Goal: Task Accomplishment & Management: Manage account settings

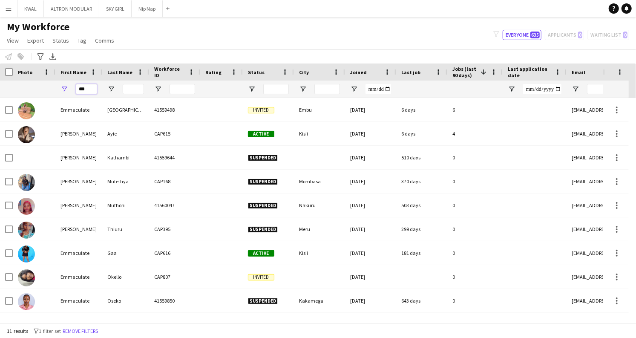
drag, startPoint x: 90, startPoint y: 88, endPoint x: 68, endPoint y: 90, distance: 22.3
click at [68, 90] on div "***" at bounding box center [78, 89] width 47 height 17
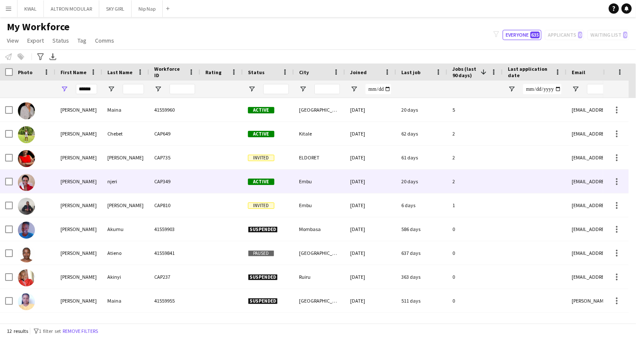
click at [103, 182] on div "njeri" at bounding box center [125, 181] width 47 height 23
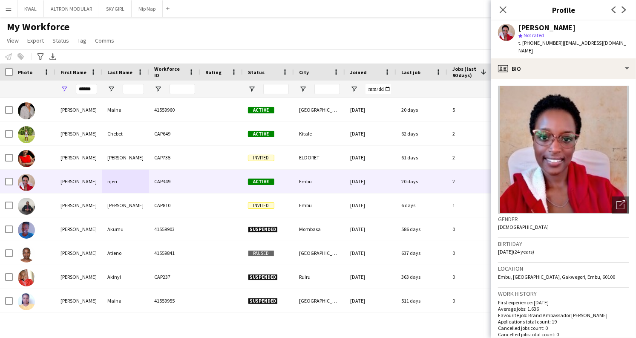
drag, startPoint x: 560, startPoint y: 41, endPoint x: 631, endPoint y: 43, distance: 70.8
click at [634, 43] on div "Marion njeri star Not rated t. +254713294851 | marionmuriithiofficial@gmail.com" at bounding box center [564, 39] width 145 height 38
copy span "marionmuriithiofficial@gmail.co"
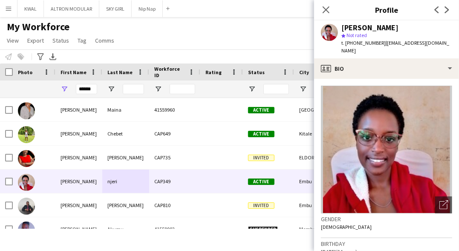
click at [157, 42] on div "My Workforce View Views Default view Captivate Compliance workforce per brand N…" at bounding box center [229, 34] width 459 height 29
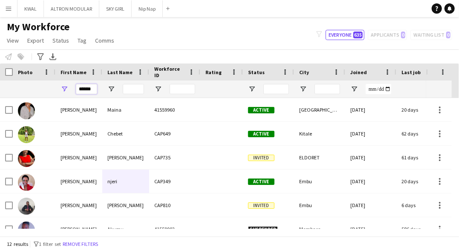
drag, startPoint x: 95, startPoint y: 90, endPoint x: 66, endPoint y: 89, distance: 29.9
click at [66, 89] on div "******" at bounding box center [78, 89] width 47 height 17
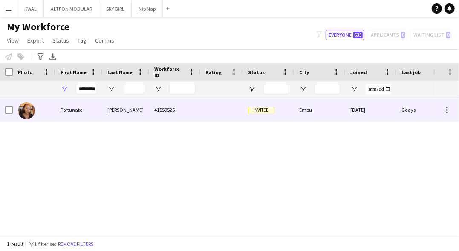
click at [97, 109] on div "Fortunate" at bounding box center [78, 109] width 47 height 23
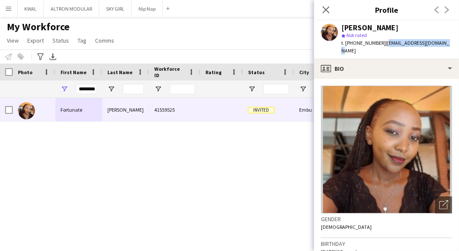
drag, startPoint x: 382, startPoint y: 43, endPoint x: 438, endPoint y: 43, distance: 55.8
click at [438, 43] on div "Fortunate Karimi star Not rated t. +254111253024 | njuefortunate@gmail.com" at bounding box center [386, 39] width 145 height 38
copy span "njuefortunate@gmail.com"
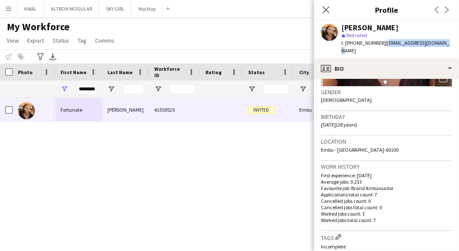
scroll to position [328, 0]
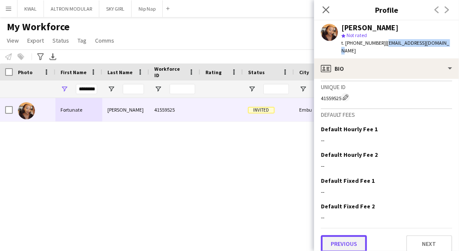
click at [351, 235] on button "Previous" at bounding box center [344, 243] width 46 height 17
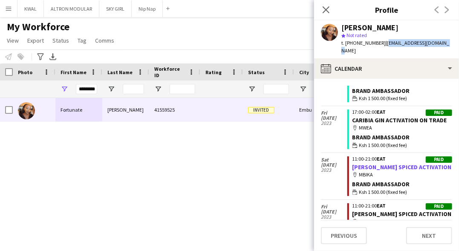
scroll to position [0, 0]
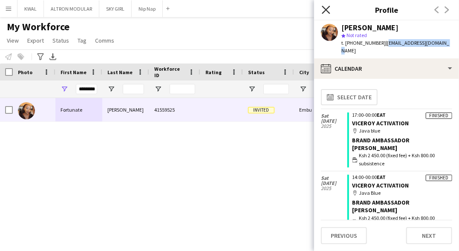
click at [327, 9] on icon at bounding box center [326, 10] width 8 height 8
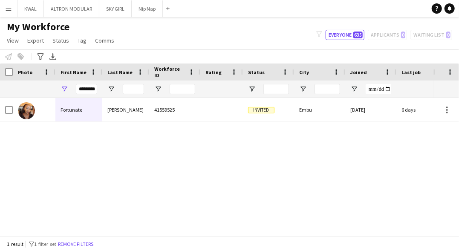
click at [156, 186] on div "Fortunate Karimi 41559525 Invited Embu 14-04-2023 6 days 3" at bounding box center [217, 163] width 434 height 131
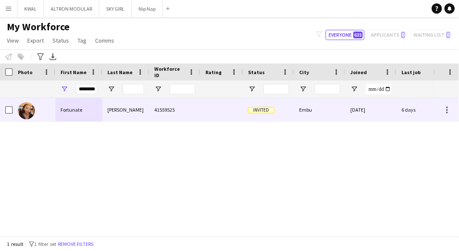
click at [69, 112] on div "Fortunate" at bounding box center [78, 109] width 47 height 23
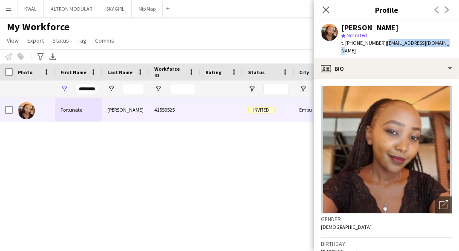
drag, startPoint x: 382, startPoint y: 43, endPoint x: 442, endPoint y: 41, distance: 59.7
click at [442, 41] on div "Fortunate Karimi star Not rated t. +254111253024 | njuefortunate@gmail.com" at bounding box center [386, 39] width 145 height 38
copy span "njuefortunate@gmail.com"
click at [447, 28] on app-profile-header "Fortunate Karimi star Not rated t. +254111253024 | njuefortunate@gmail.com" at bounding box center [386, 39] width 145 height 38
drag, startPoint x: 77, startPoint y: 90, endPoint x: 272, endPoint y: 84, distance: 194.5
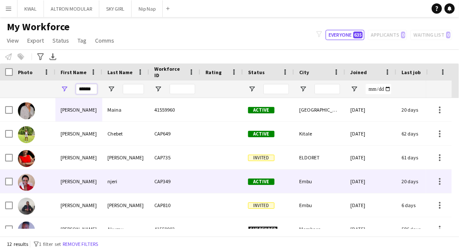
type input "******"
click at [89, 188] on div "Marion" at bounding box center [78, 181] width 47 height 23
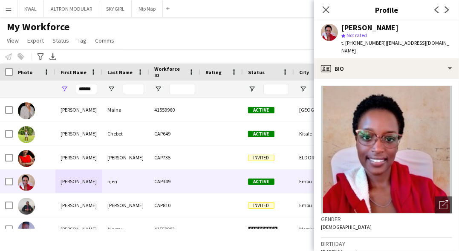
drag, startPoint x: 383, startPoint y: 42, endPoint x: 453, endPoint y: 42, distance: 69.5
click at [453, 42] on div "Marion njeri star Not rated t. +254713294851 | marionmuriithiofficial@gmail.com" at bounding box center [386, 39] width 145 height 38
copy span "marionmuriithiofficial@gmail.co"
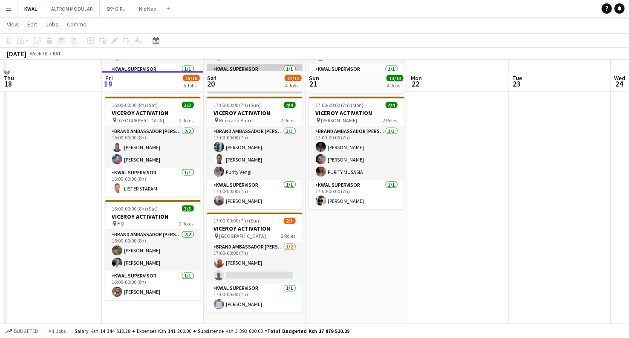
scroll to position [568, 0]
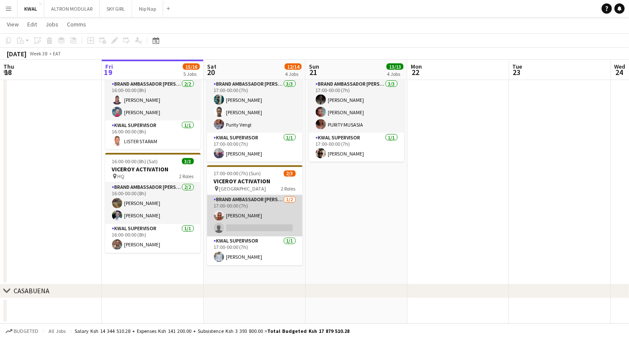
click at [252, 226] on app-card-role "Brand Ambassador [PERSON_NAME] [DATE] 17:00-00:00 (7h) [PERSON_NAME] single-neu…" at bounding box center [254, 215] width 95 height 41
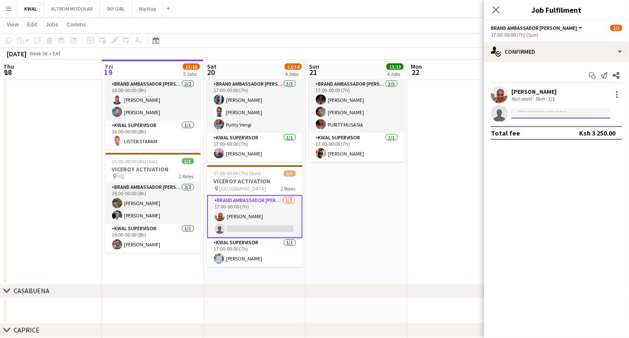
click at [541, 112] on input at bounding box center [561, 113] width 99 height 10
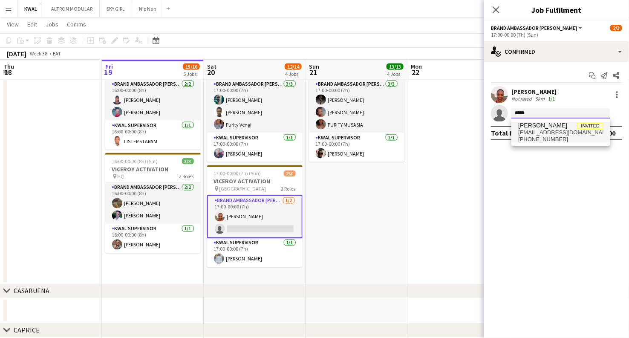
type input "*****"
click at [553, 132] on span "[EMAIL_ADDRESS][DOMAIN_NAME]" at bounding box center [560, 132] width 85 height 7
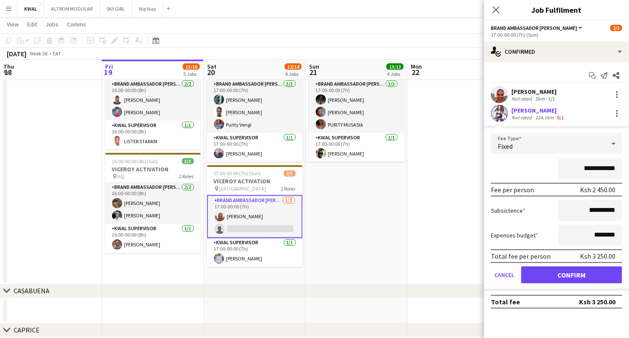
click at [500, 116] on app-user-avatar at bounding box center [499, 113] width 17 height 17
drag, startPoint x: 573, startPoint y: 275, endPoint x: 542, endPoint y: 173, distance: 107.5
click at [573, 274] on button "Confirm" at bounding box center [571, 274] width 101 height 17
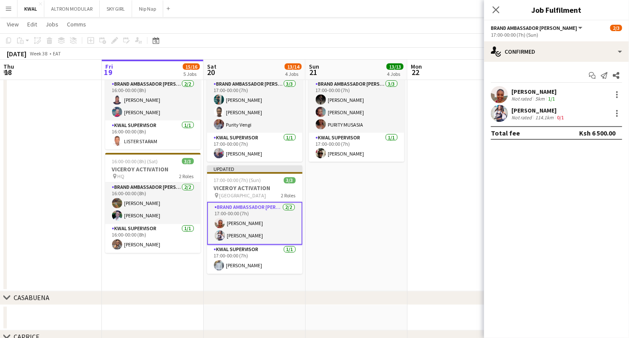
click at [500, 121] on app-user-avatar at bounding box center [499, 113] width 17 height 17
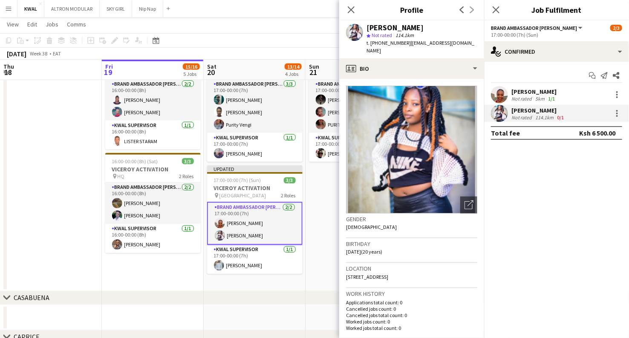
click at [327, 241] on app-date-cell "17:00-00:00 (7h) (Mon) 3/3 VICEROY ACTIVATION pin [PERSON_NAME] Lounge 2 Roles …" at bounding box center [357, 116] width 102 height 349
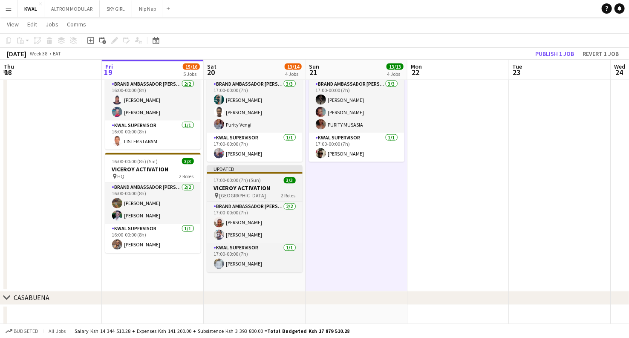
click at [239, 185] on h3 "VICEROY ACTIVATION" at bounding box center [254, 189] width 95 height 8
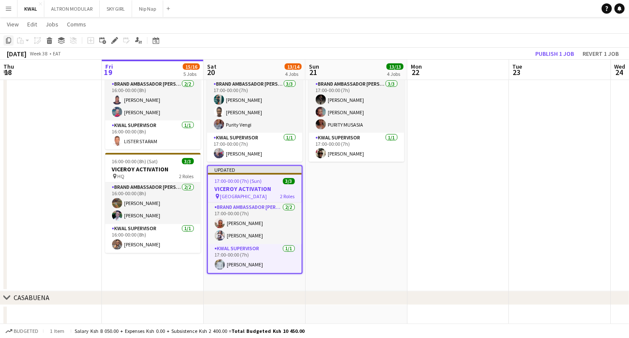
click at [8, 42] on icon at bounding box center [8, 41] width 5 height 6
click at [152, 279] on app-date-cell "16:00-00:00 (8h) (Sat) 3/3 VICEROY ACTIVATION pin Club 280 2 Roles Brand Ambass…" at bounding box center [153, 116] width 102 height 349
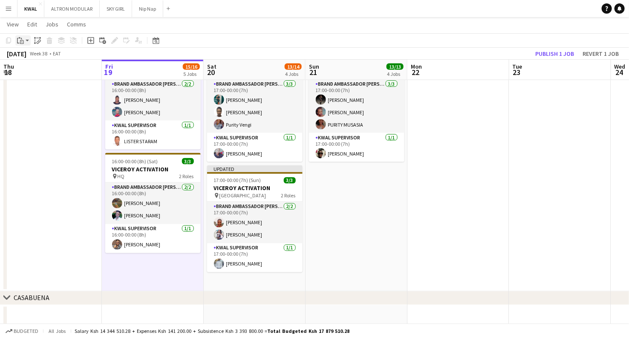
click at [28, 40] on app-action-btn "Paste" at bounding box center [22, 40] width 15 height 10
click at [44, 70] on link "Paste with crew Ctrl+Shift+V" at bounding box center [63, 71] width 80 height 8
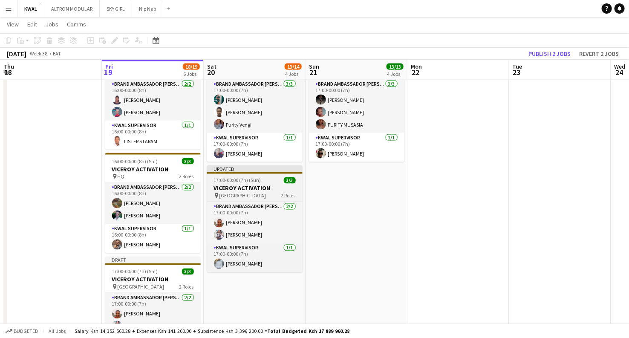
click at [245, 188] on h3 "VICEROY ACTIVATION" at bounding box center [254, 189] width 95 height 8
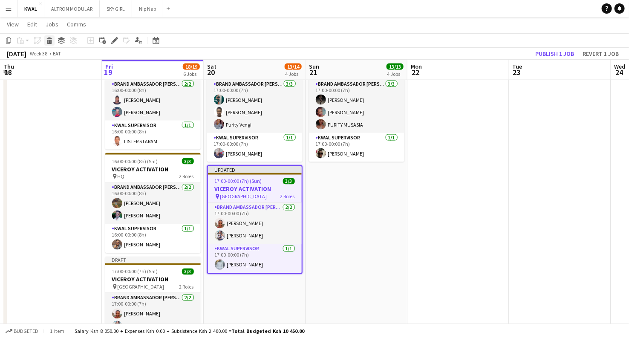
click at [48, 43] on icon at bounding box center [49, 42] width 5 height 4
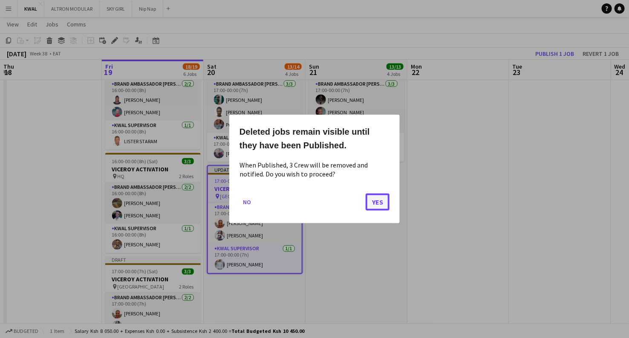
click at [376, 205] on button "Yes" at bounding box center [378, 202] width 24 height 17
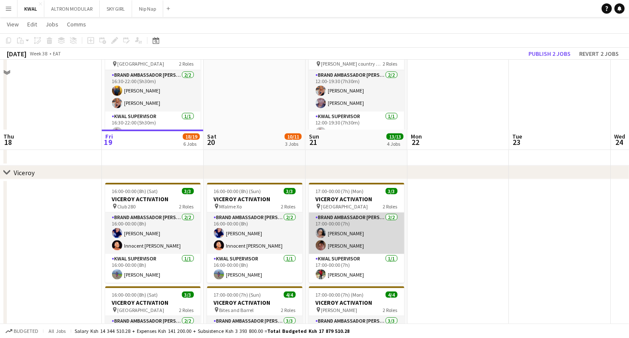
scroll to position [474, 0]
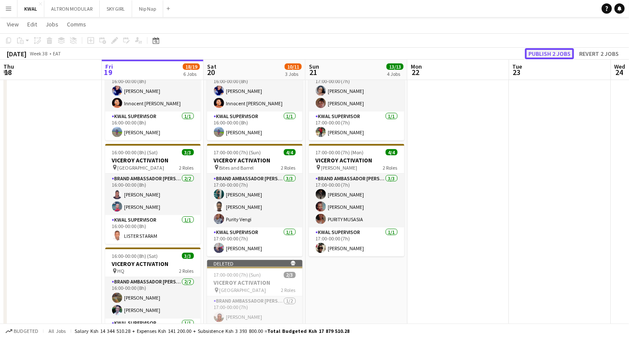
click at [545, 52] on button "Publish 2 jobs" at bounding box center [549, 53] width 49 height 11
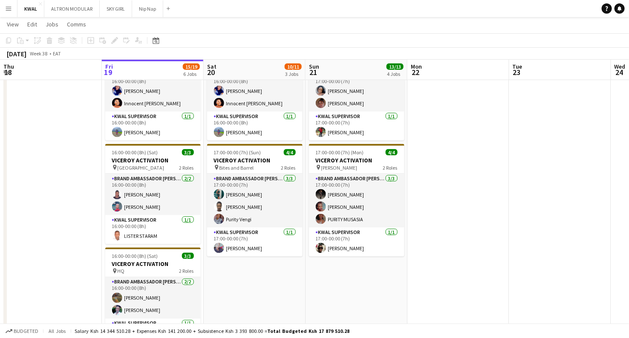
click at [43, 262] on app-date-cell at bounding box center [51, 257] width 102 height 441
